Goal: Information Seeking & Learning: Learn about a topic

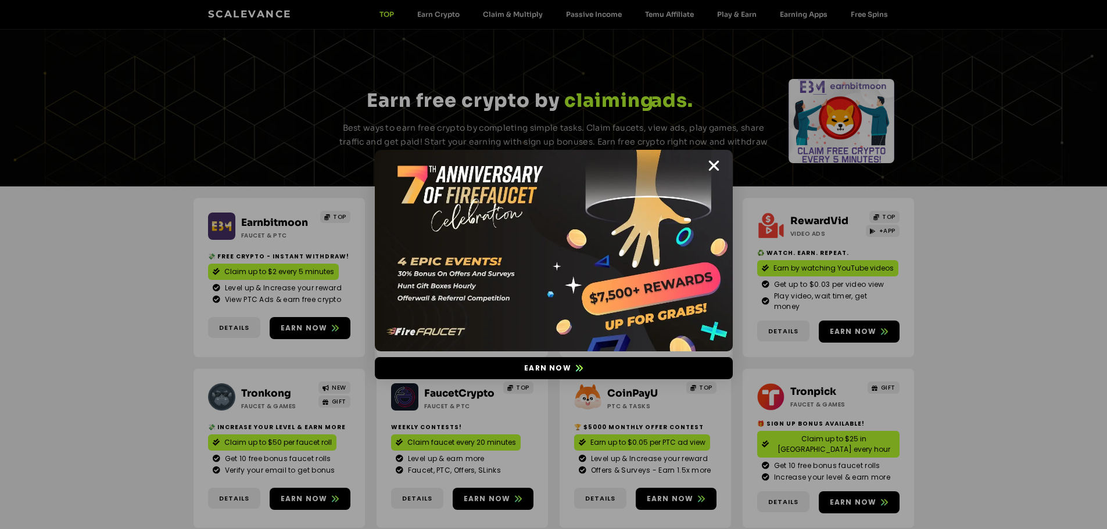
scroll to position [460, 0]
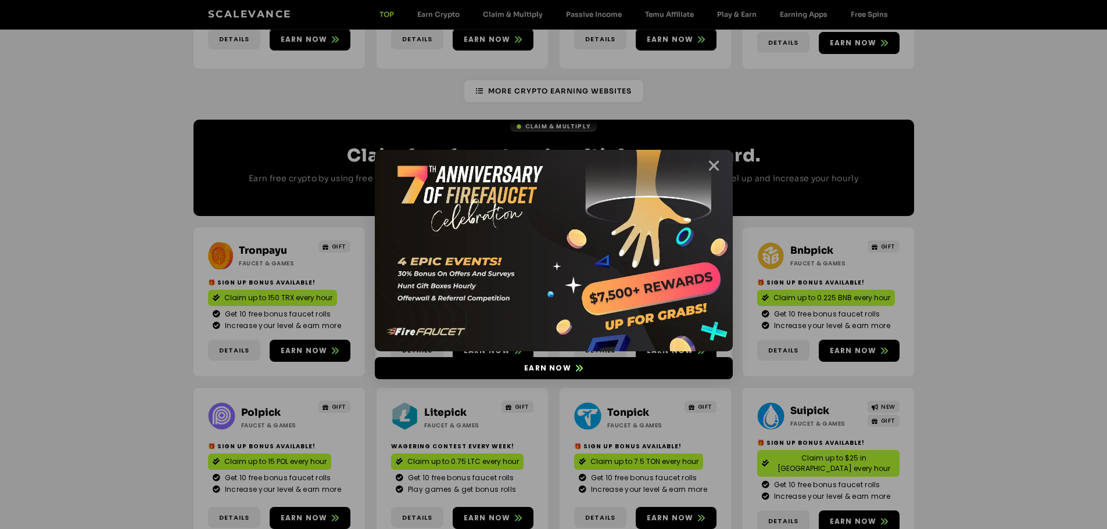
click at [712, 162] on icon "Close" at bounding box center [714, 166] width 15 height 15
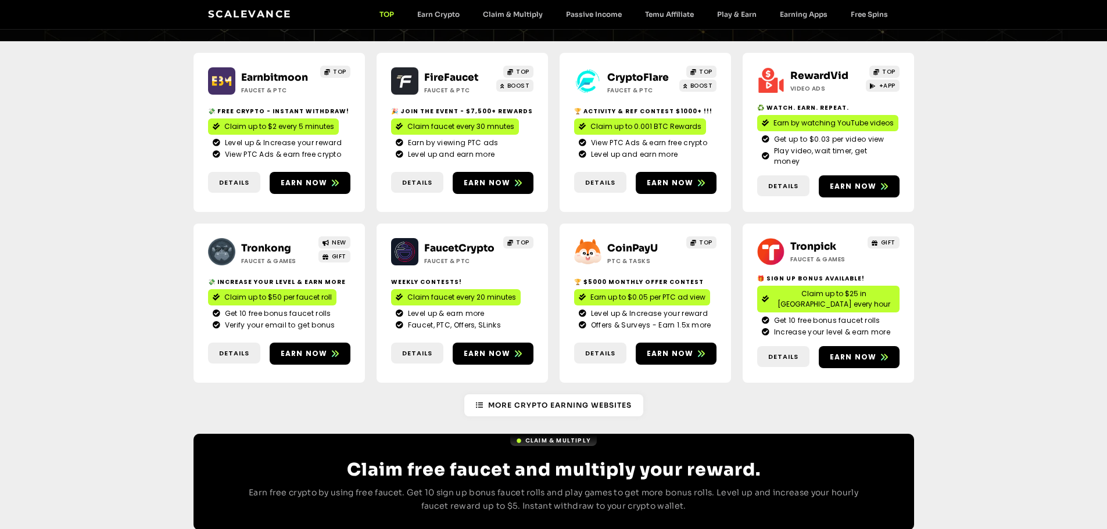
scroll to position [0, 0]
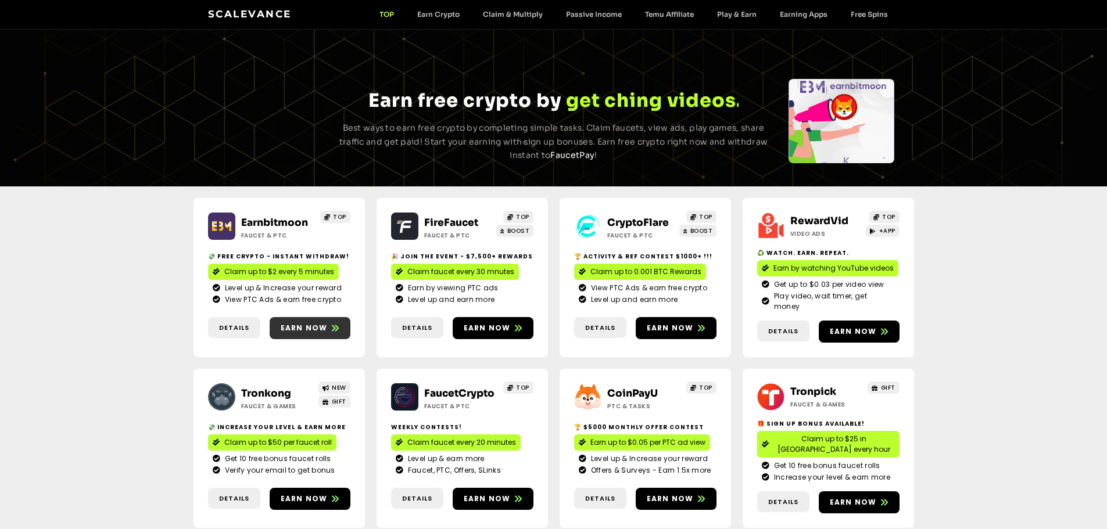
click at [305, 317] on link "Earn now" at bounding box center [310, 328] width 81 height 22
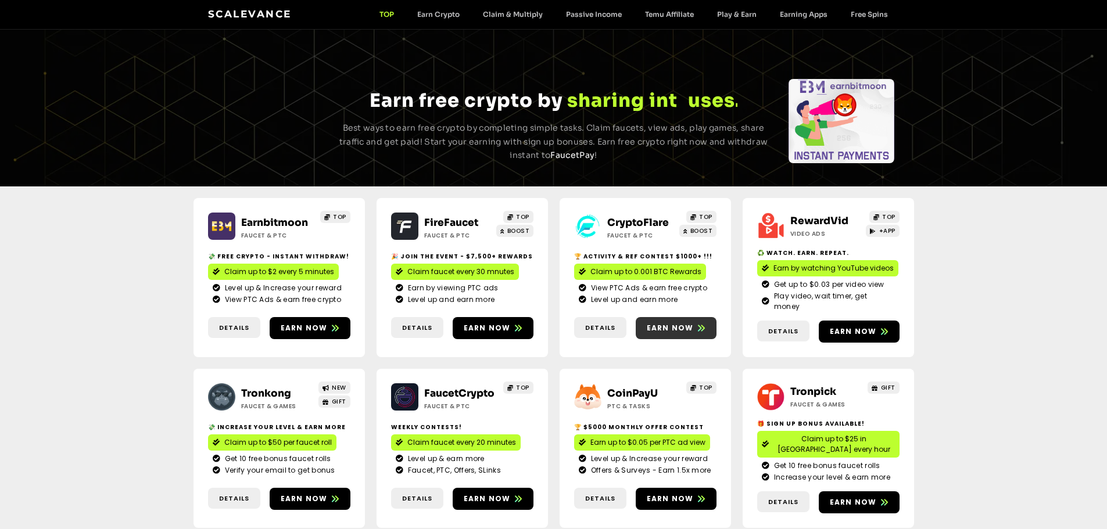
click at [674, 330] on link "Earn now" at bounding box center [676, 328] width 81 height 22
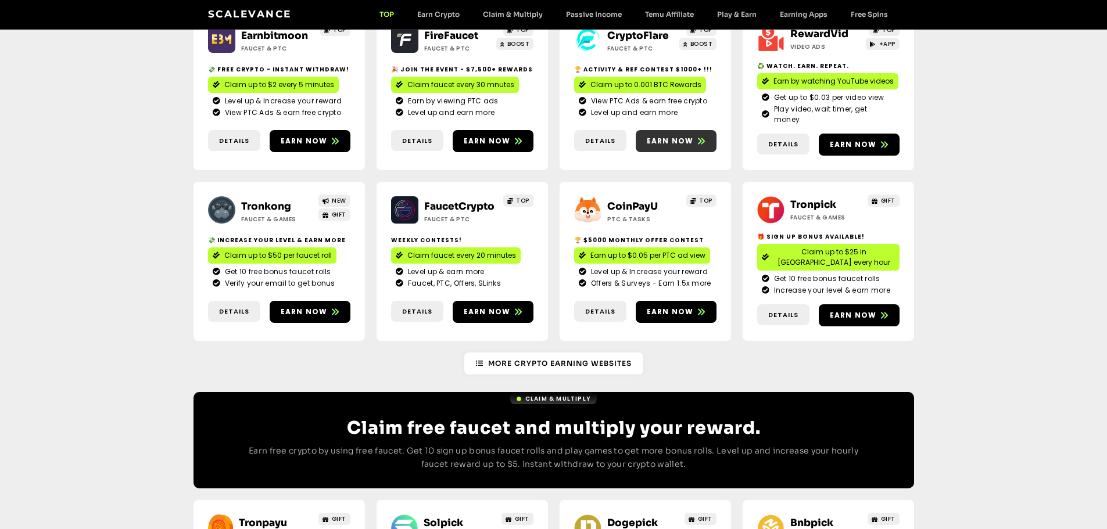
scroll to position [189, 0]
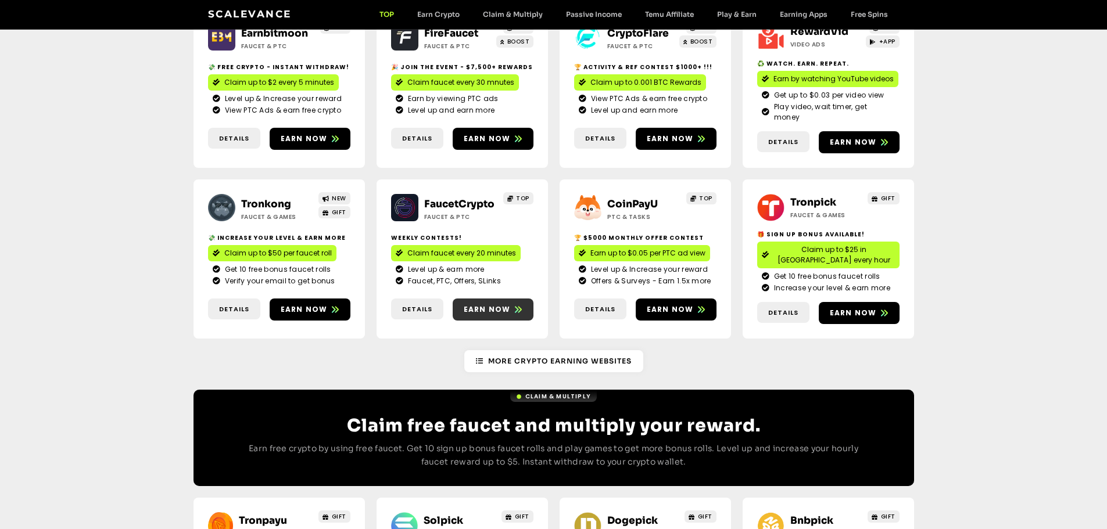
click at [486, 305] on span "Earn now" at bounding box center [487, 310] width 47 height 10
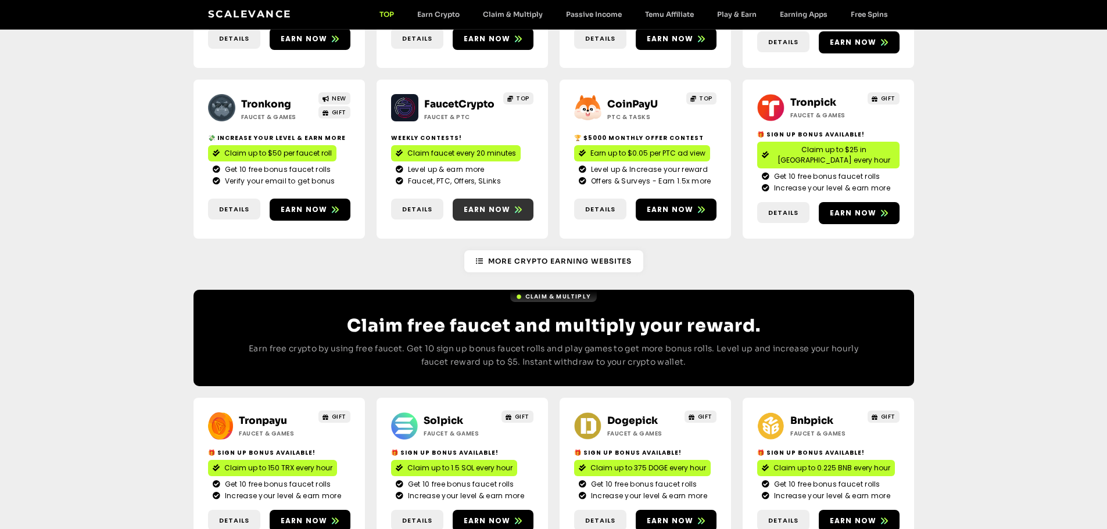
scroll to position [295, 0]
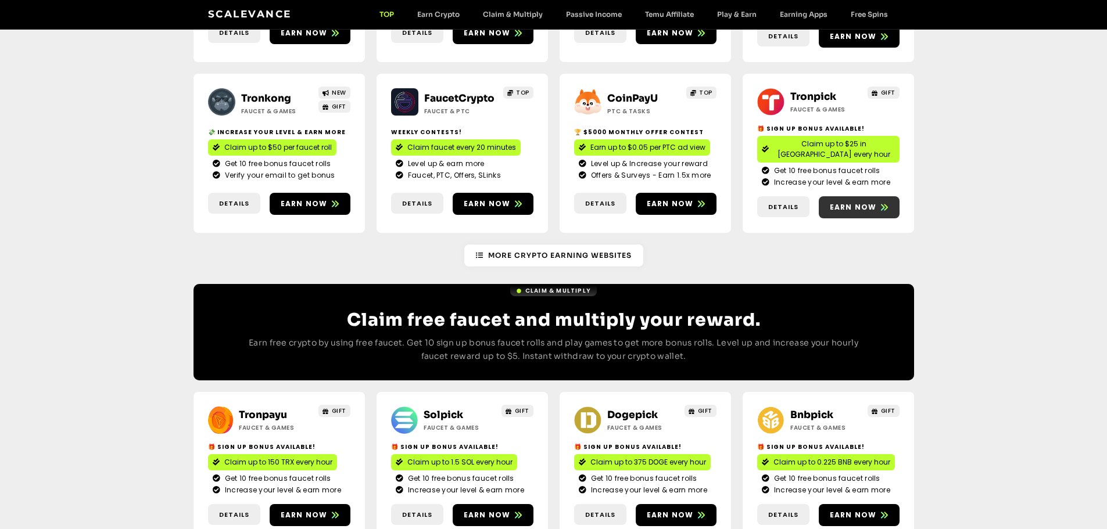
click at [850, 202] on span "Earn now" at bounding box center [853, 207] width 47 height 10
click at [312, 510] on span "Earn now" at bounding box center [304, 515] width 47 height 10
click at [492, 510] on span "Earn now" at bounding box center [487, 515] width 47 height 10
click at [671, 510] on span "Earn now" at bounding box center [670, 515] width 47 height 10
click at [835, 510] on span "Earn now" at bounding box center [853, 515] width 47 height 10
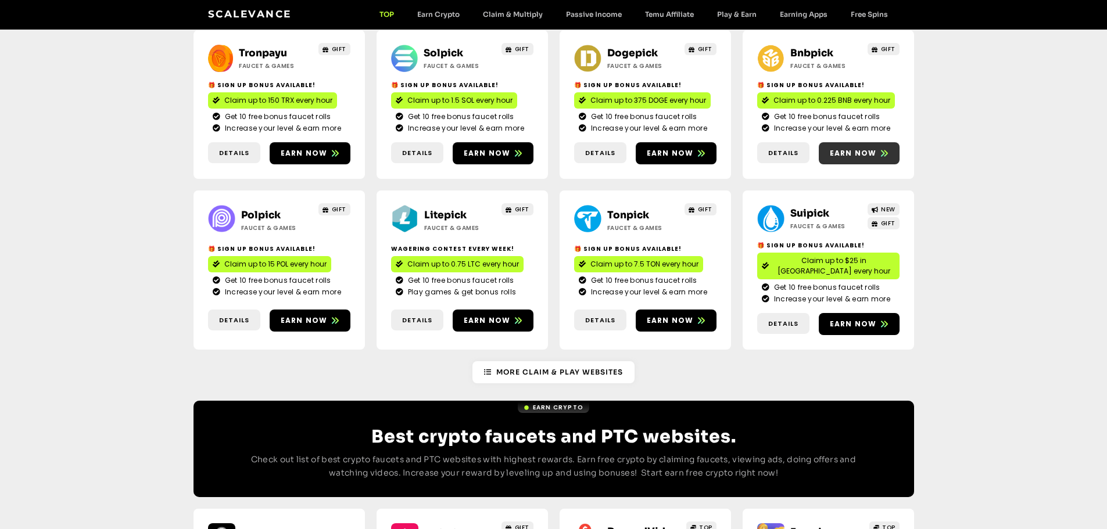
scroll to position [618, 0]
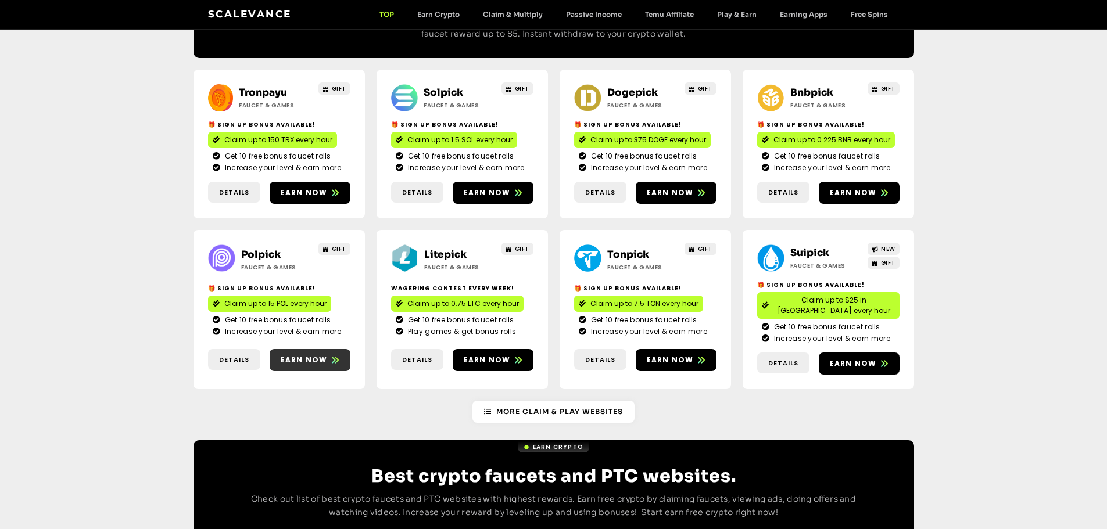
click at [298, 355] on span "Earn now" at bounding box center [304, 360] width 47 height 10
click at [483, 355] on span "Earn now" at bounding box center [487, 360] width 47 height 10
click at [657, 349] on link "Earn now" at bounding box center [676, 360] width 81 height 22
click at [850, 359] on span "Earn now" at bounding box center [853, 364] width 47 height 10
click at [872, 359] on span "Earn now" at bounding box center [853, 364] width 47 height 10
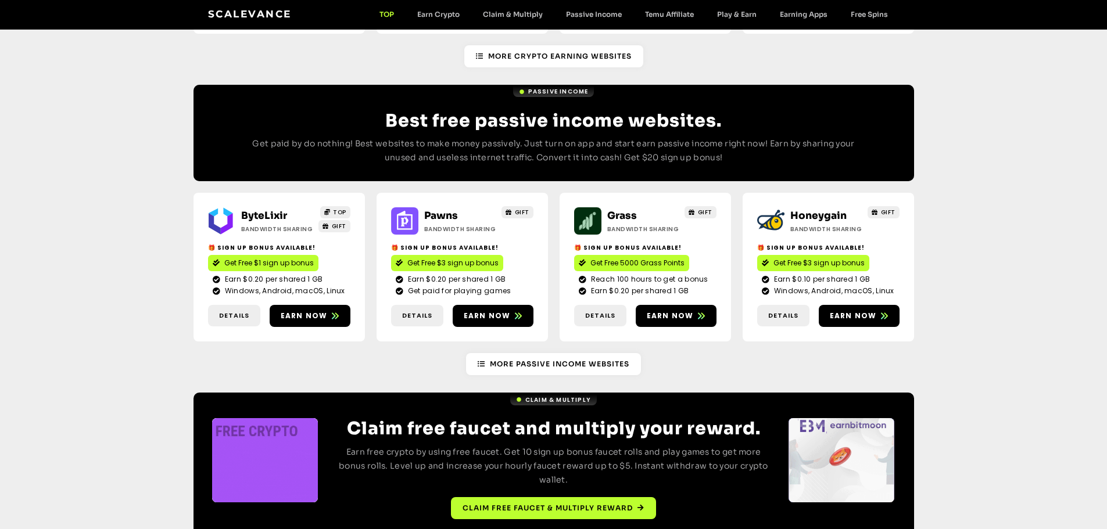
scroll to position [0, 0]
